Goal: Task Accomplishment & Management: Manage account settings

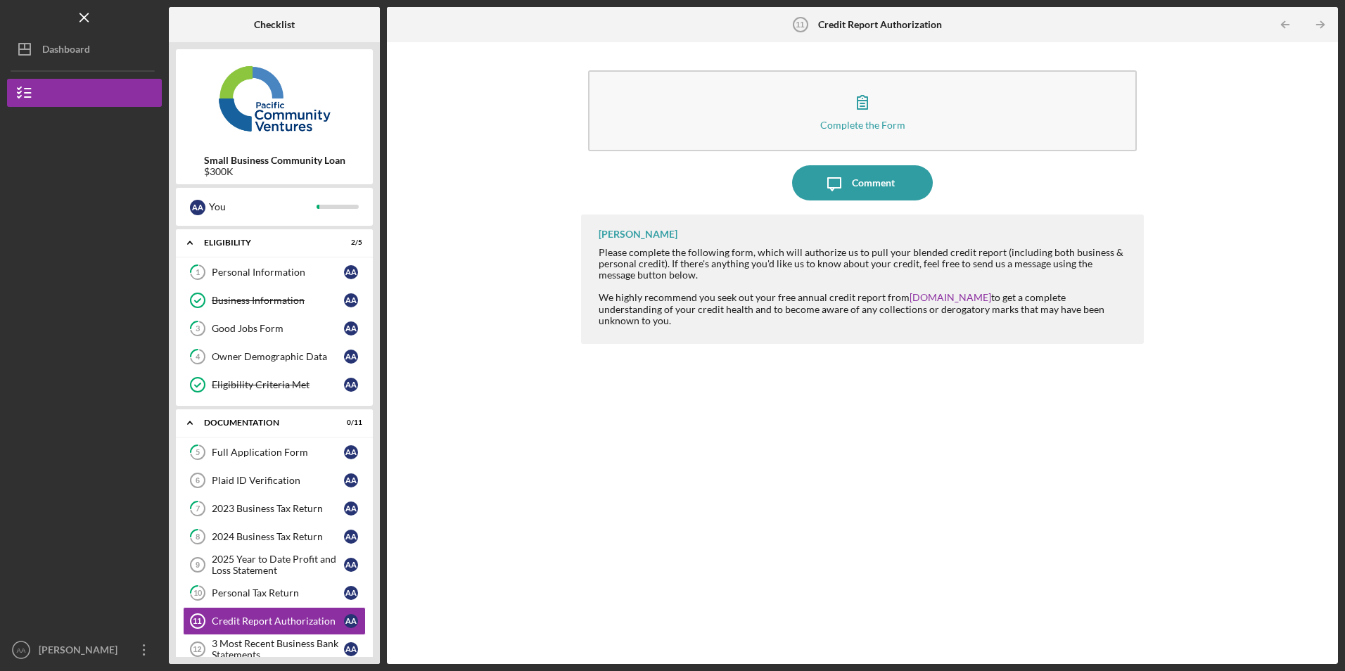
scroll to position [144, 0]
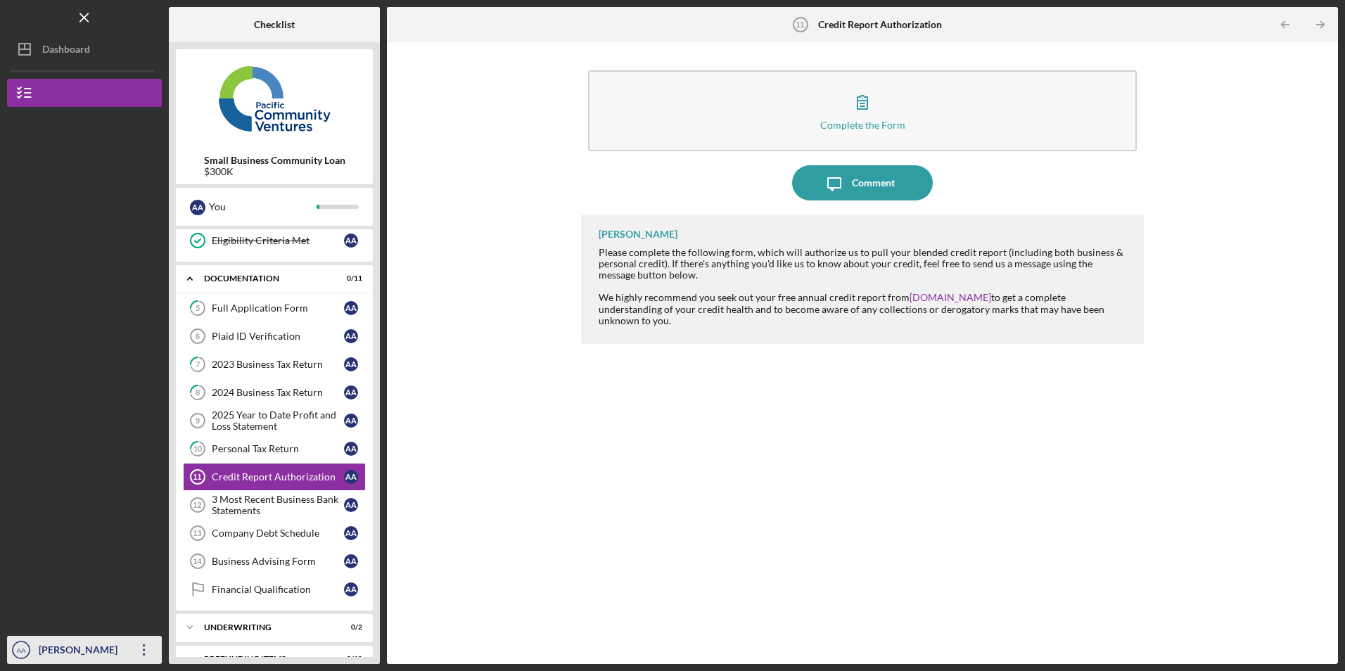
click at [145, 649] on icon "Icon/Overflow" at bounding box center [144, 649] width 35 height 35
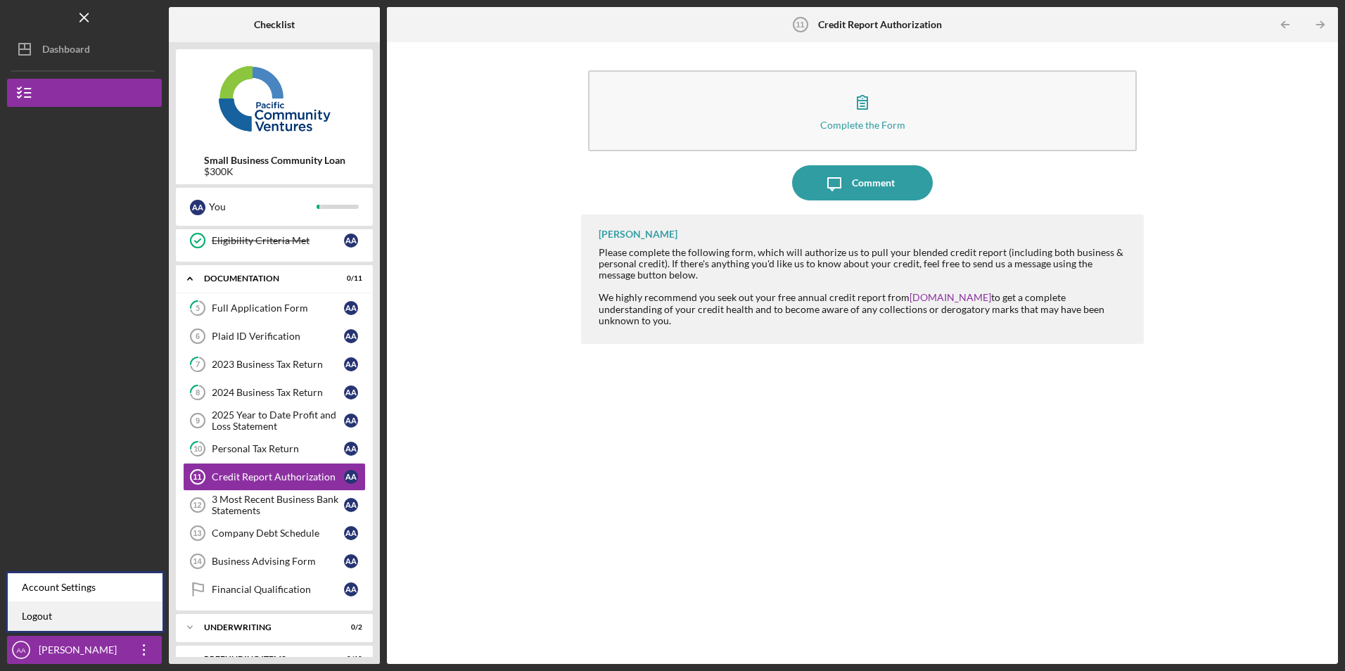
click at [126, 625] on link "Logout" at bounding box center [85, 616] width 155 height 29
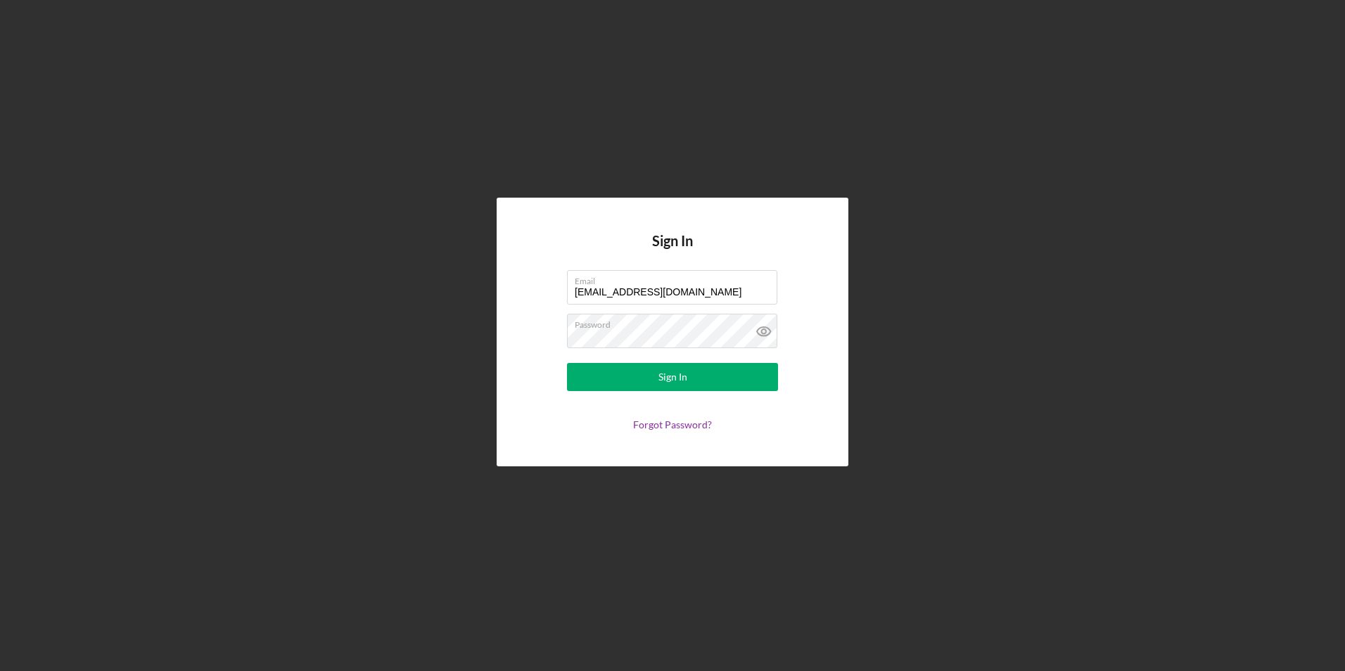
drag, startPoint x: 685, startPoint y: 289, endPoint x: 471, endPoint y: 283, distance: 213.9
click at [471, 283] on div "Sign In Email [EMAIL_ADDRESS][DOMAIN_NAME] Password Sign In Forgot Password?" at bounding box center [672, 332] width 1331 height 664
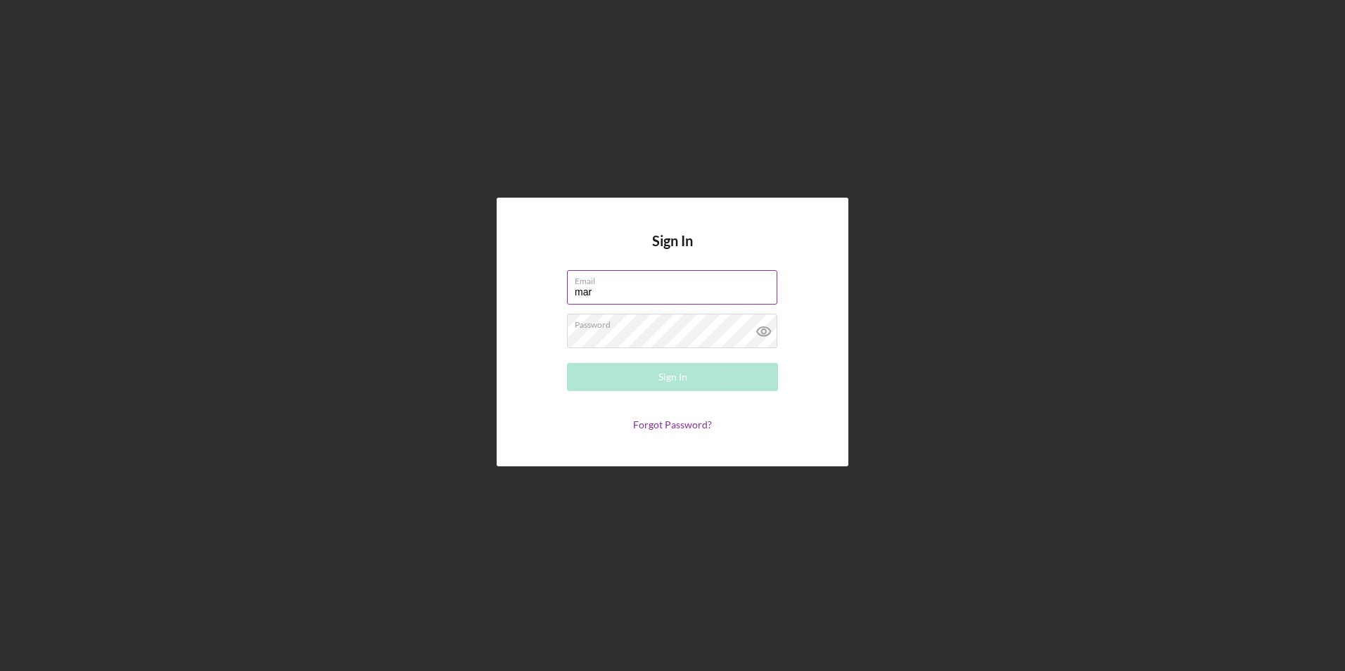
click at [699, 291] on input "mar" at bounding box center [672, 287] width 210 height 34
type input "m"
type input "[EMAIL_ADDRESS][DOMAIN_NAME]"
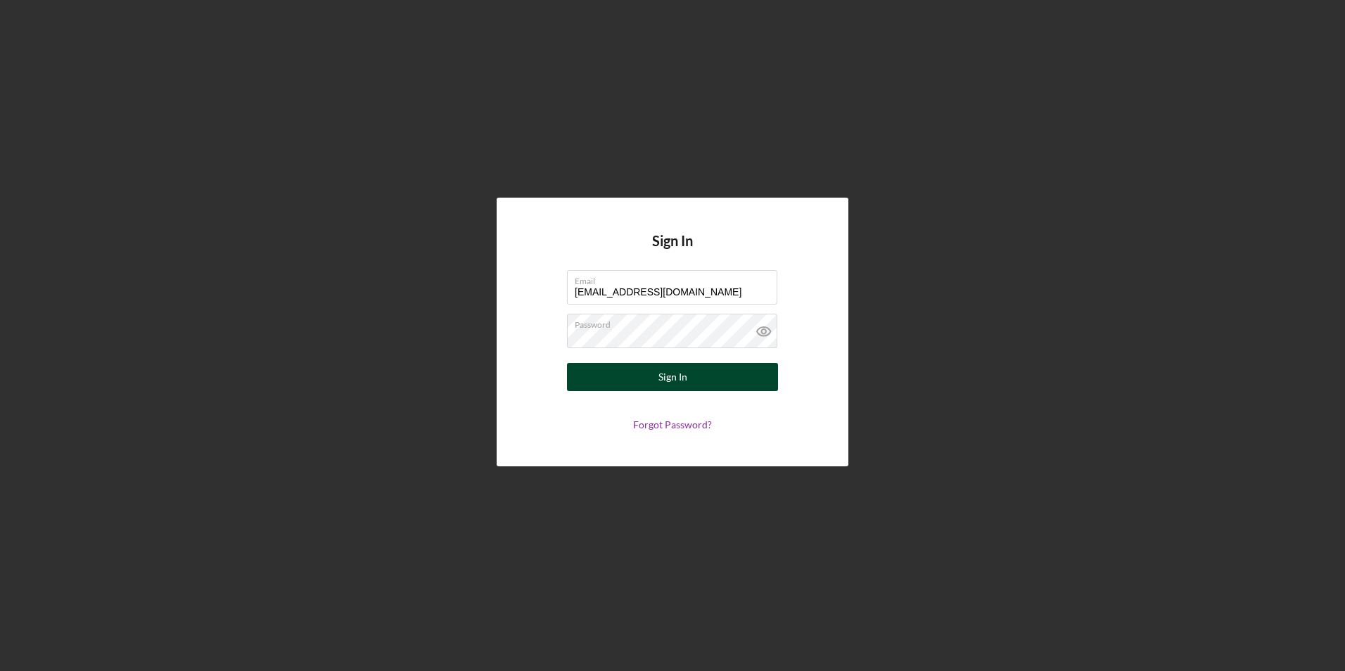
click at [618, 373] on button "Sign In" at bounding box center [672, 377] width 211 height 28
